Goal: Information Seeking & Learning: Learn about a topic

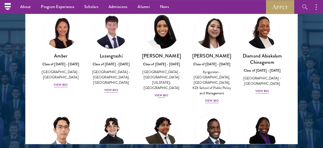
scroll to position [656, 0]
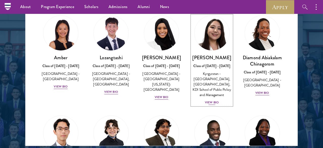
click at [214, 103] on div "View Bio" at bounding box center [212, 102] width 14 height 5
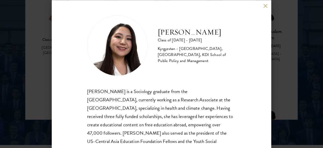
click at [266, 7] on button at bounding box center [265, 6] width 4 height 4
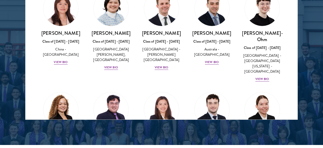
scroll to position [469, 0]
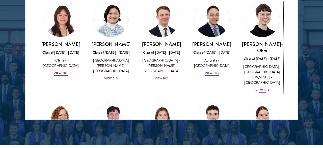
click at [265, 88] on div "View Bio" at bounding box center [262, 90] width 14 height 5
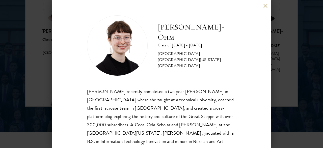
scroll to position [29, 0]
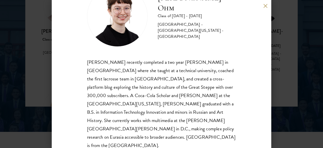
click at [265, 6] on button at bounding box center [265, 6] width 4 height 4
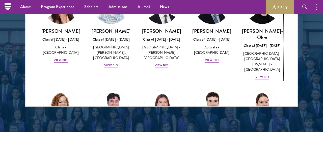
scroll to position [570, 0]
